Goal: Check status: Check status

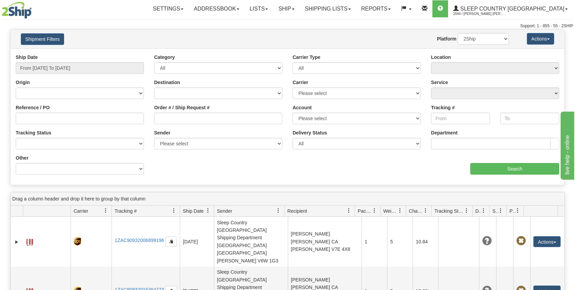
click at [40, 61] on div "Ship Date From [DATE] To [DATE]" at bounding box center [80, 64] width 128 height 20
click at [39, 64] on input "From [DATE] To [DATE]" at bounding box center [80, 68] width 128 height 12
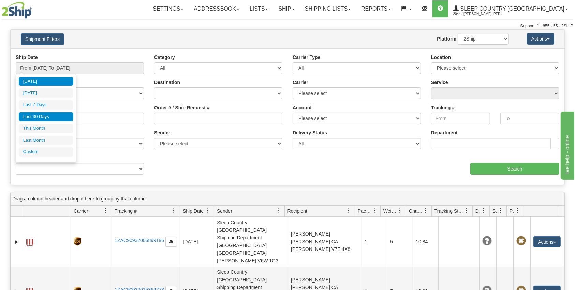
click at [44, 115] on li "Last 30 Days" at bounding box center [46, 117] width 55 height 9
type input "From [DATE] To [DATE]"
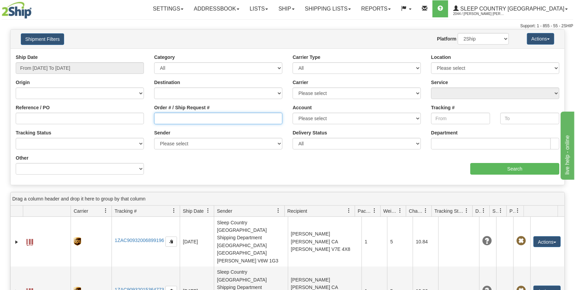
click at [216, 122] on input "Order # / Ship Request #" at bounding box center [218, 119] width 128 height 12
paste input "9000I060371"
type input "9000I060371"
click at [513, 169] on input "Search" at bounding box center [514, 169] width 89 height 12
